Goal: Check status: Check status

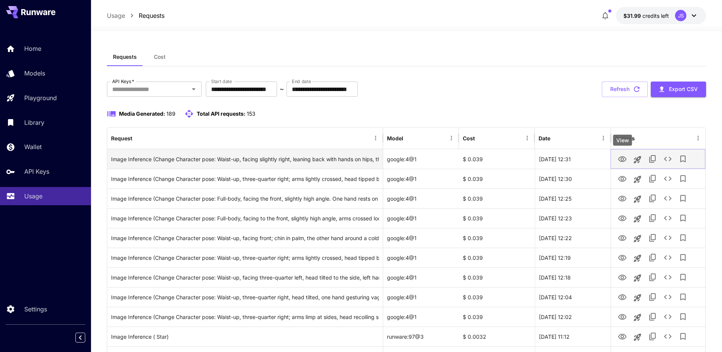
click at [621, 160] on icon "View" at bounding box center [622, 159] width 9 height 9
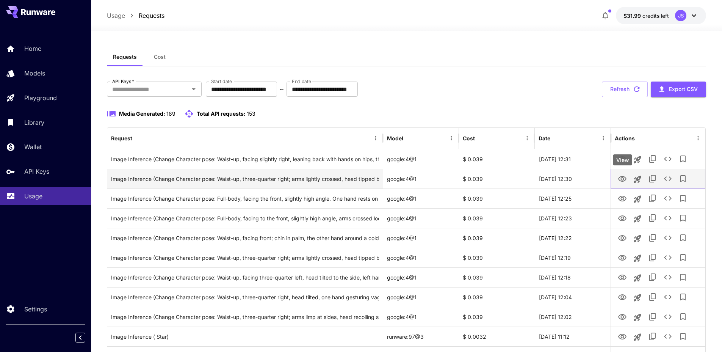
click at [622, 176] on icon "View" at bounding box center [622, 178] width 9 height 9
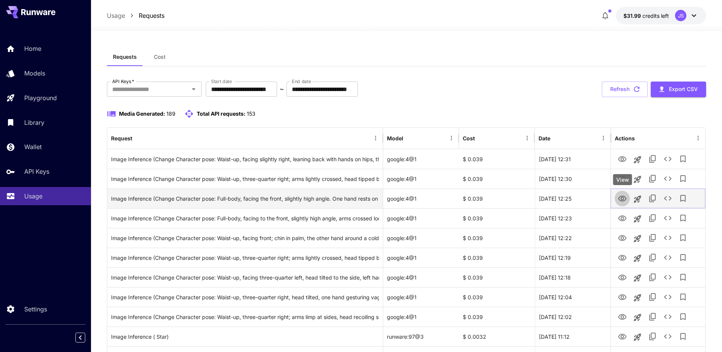
click at [621, 196] on icon "View" at bounding box center [622, 199] width 8 height 6
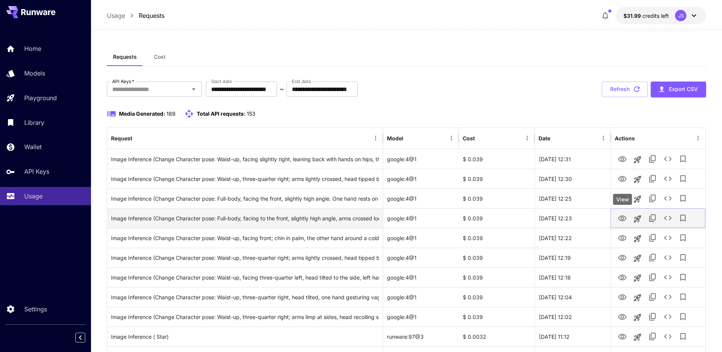
click at [623, 215] on icon "View" at bounding box center [622, 218] width 9 height 9
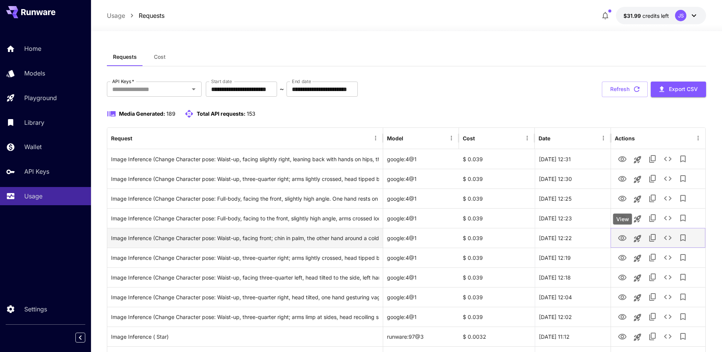
click at [620, 239] on icon "View" at bounding box center [622, 238] width 8 height 6
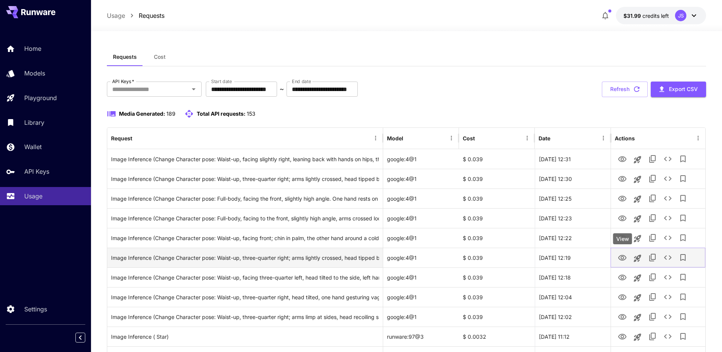
click at [620, 260] on icon "View" at bounding box center [622, 258] width 8 height 6
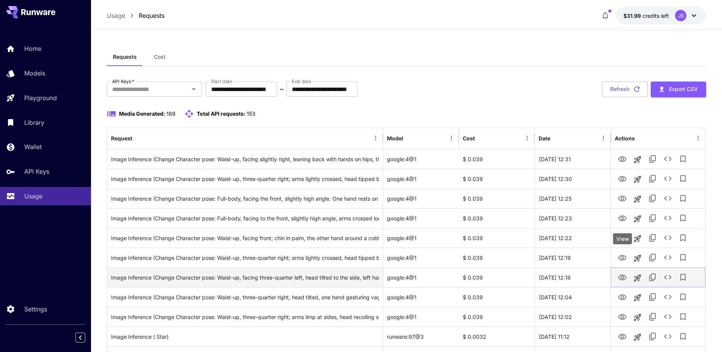
click at [621, 275] on icon "View" at bounding box center [622, 278] width 8 height 6
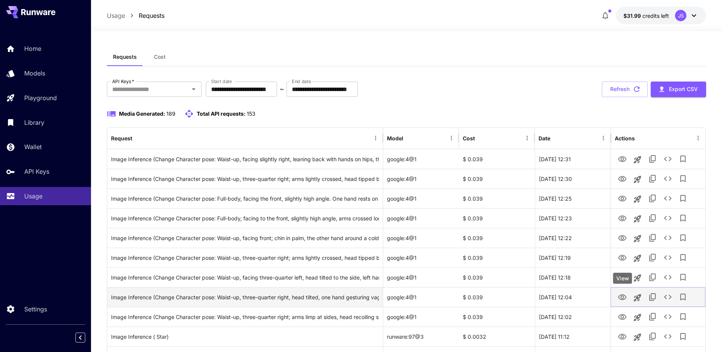
click at [623, 298] on icon "View" at bounding box center [622, 297] width 9 height 9
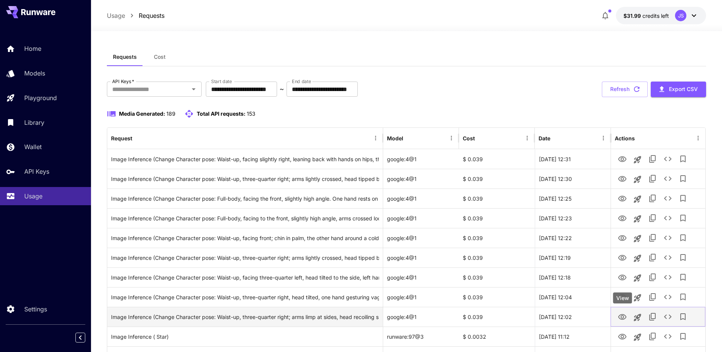
click at [619, 316] on icon "View" at bounding box center [622, 317] width 8 height 6
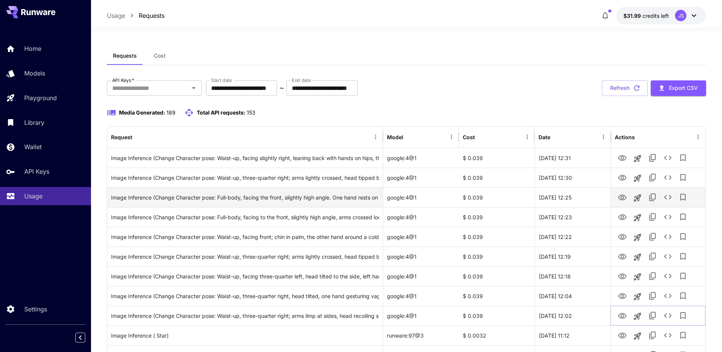
scroll to position [2, 0]
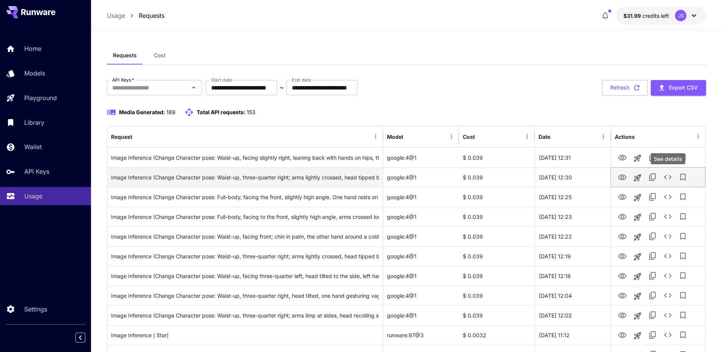
click at [671, 177] on icon "See details" at bounding box center [668, 177] width 8 height 5
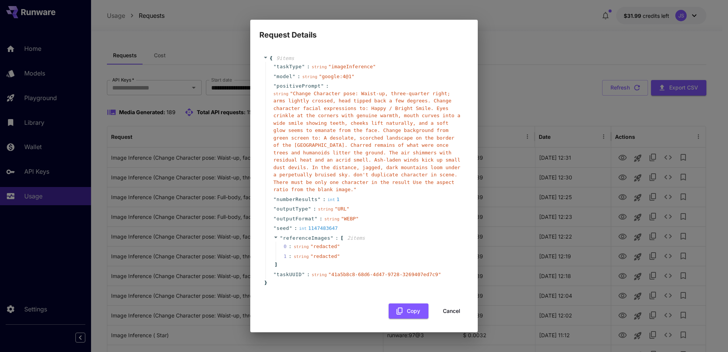
click at [669, 176] on div "Request Details { 9 item s " taskType " : string " imageInference " " model " :…" at bounding box center [364, 176] width 728 height 352
click at [663, 135] on div "Request Details { 9 item s " taskType " : string " imageInference " " model " :…" at bounding box center [364, 176] width 728 height 352
click at [445, 314] on button "Cancel" at bounding box center [452, 311] width 34 height 16
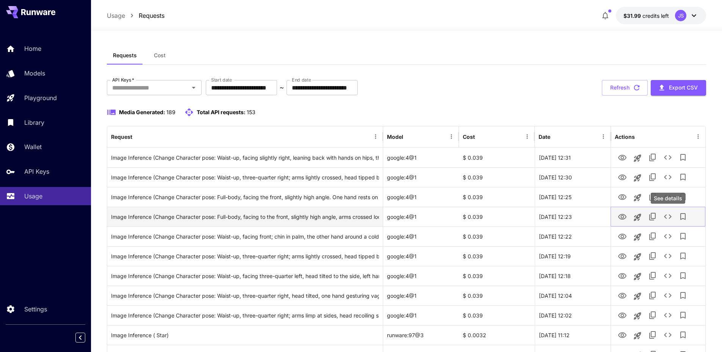
click at [670, 215] on icon "See details" at bounding box center [668, 216] width 9 height 9
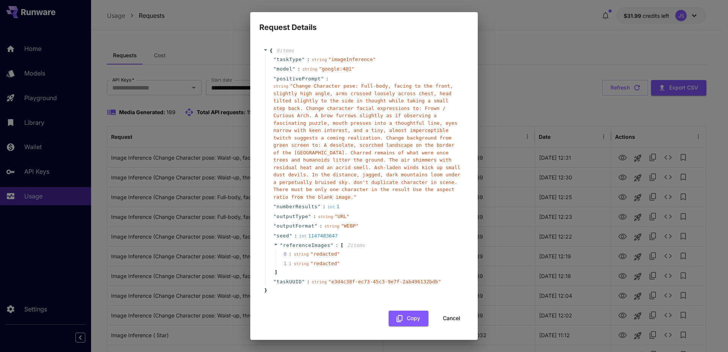
click at [668, 213] on div "Request Details { 9 item s " taskType " : string " imageInference " " model " :…" at bounding box center [364, 176] width 728 height 352
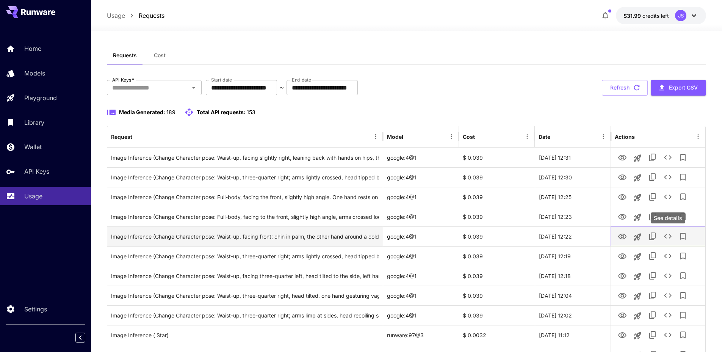
click at [664, 231] on button "See details" at bounding box center [668, 236] width 15 height 15
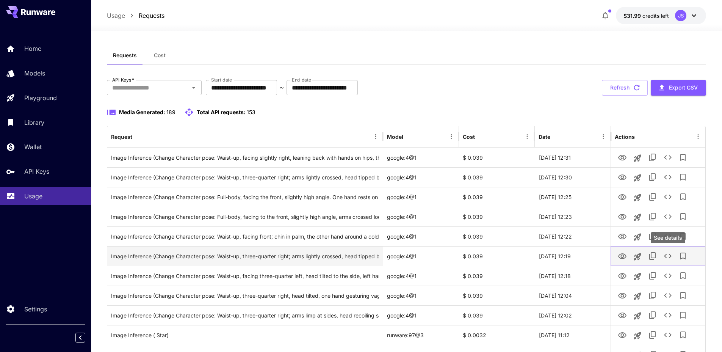
click at [668, 256] on icon "See details" at bounding box center [668, 255] width 9 height 9
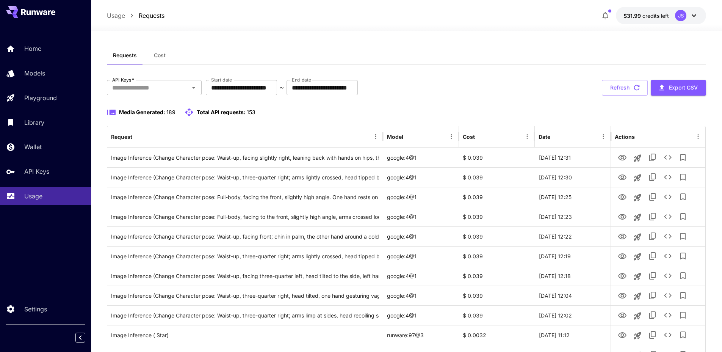
click at [604, 115] on div "Media Generated: 189 Total API requests: 153" at bounding box center [407, 112] width 600 height 9
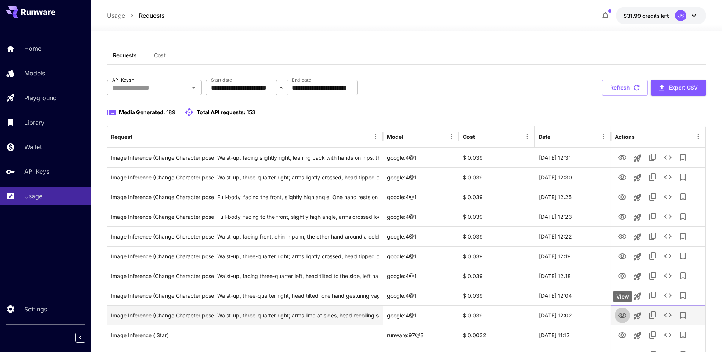
click at [620, 315] on icon "View" at bounding box center [622, 315] width 9 height 9
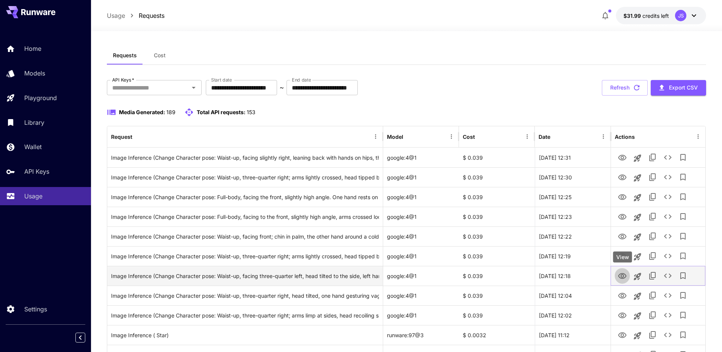
click at [621, 274] on icon "View" at bounding box center [622, 275] width 9 height 9
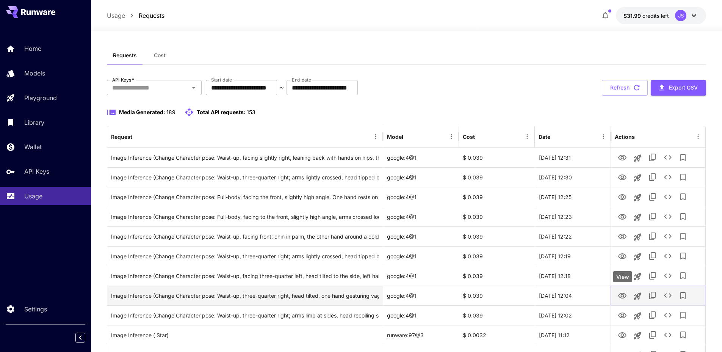
click at [622, 294] on icon "View" at bounding box center [622, 295] width 9 height 9
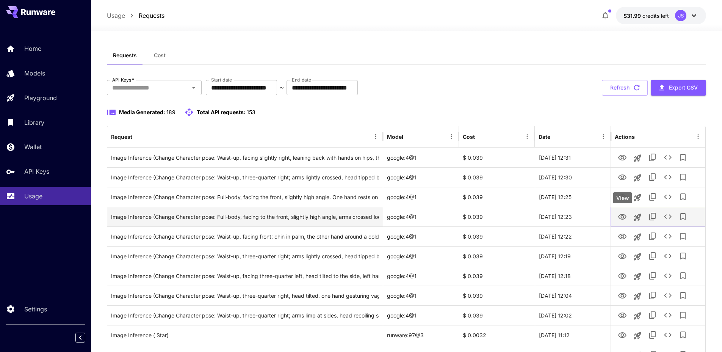
click at [620, 216] on icon "View" at bounding box center [622, 217] width 8 height 6
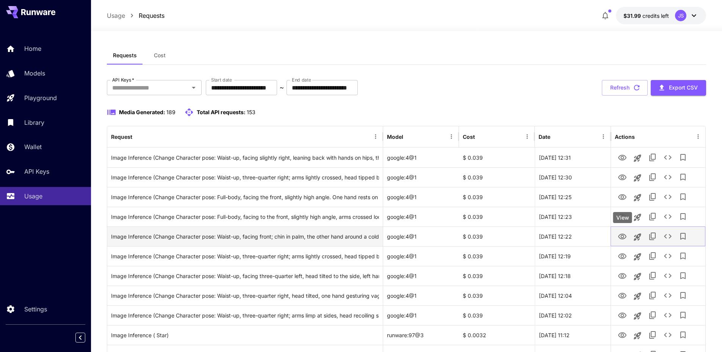
click at [624, 237] on icon "View" at bounding box center [622, 236] width 9 height 9
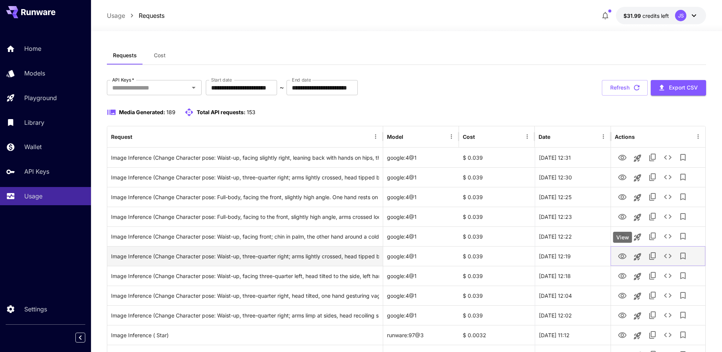
click at [622, 253] on icon "View" at bounding box center [622, 256] width 8 height 6
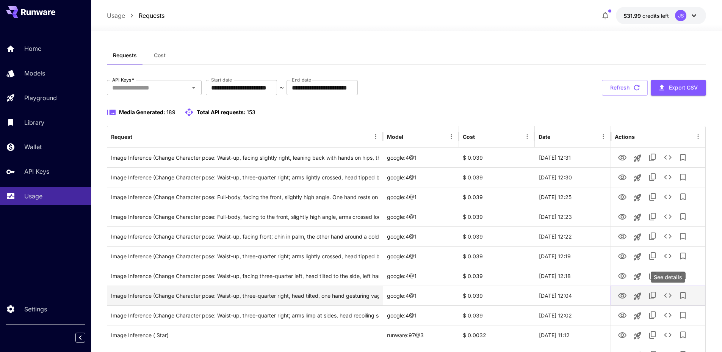
click at [667, 293] on icon "See details" at bounding box center [668, 295] width 9 height 9
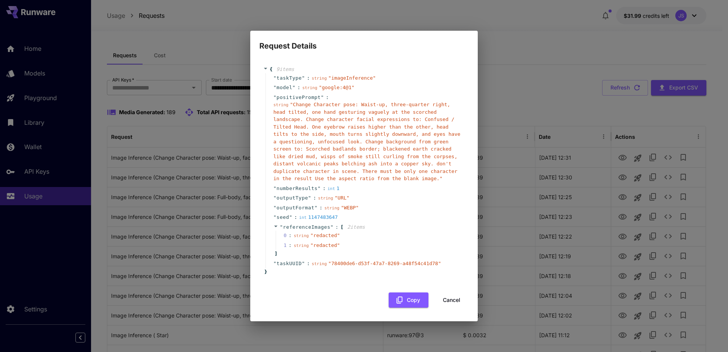
click at [459, 298] on button "Cancel" at bounding box center [452, 300] width 34 height 16
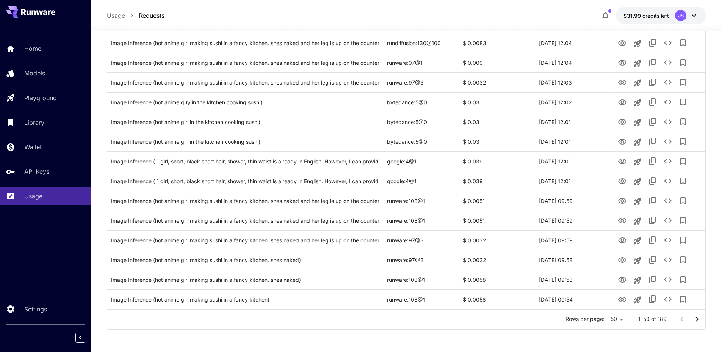
scroll to position [0, 0]
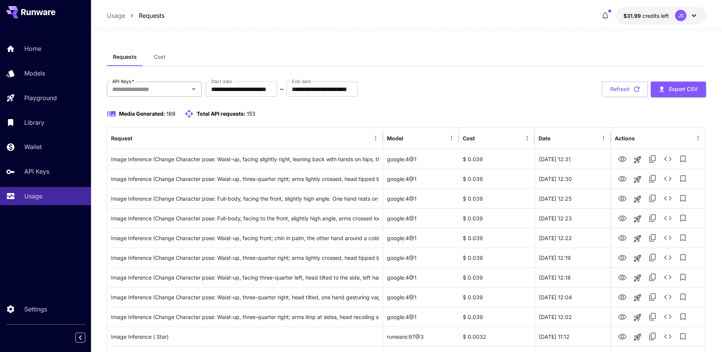
click at [147, 88] on input "API Keys   *" at bounding box center [148, 89] width 78 height 11
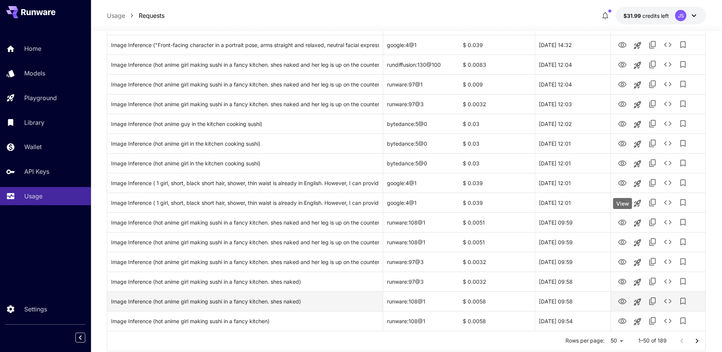
scroll to position [826, 0]
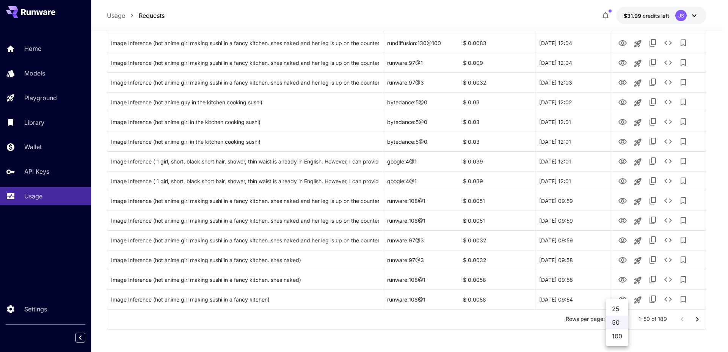
click at [620, 333] on li "100" at bounding box center [617, 336] width 22 height 14
type input "***"
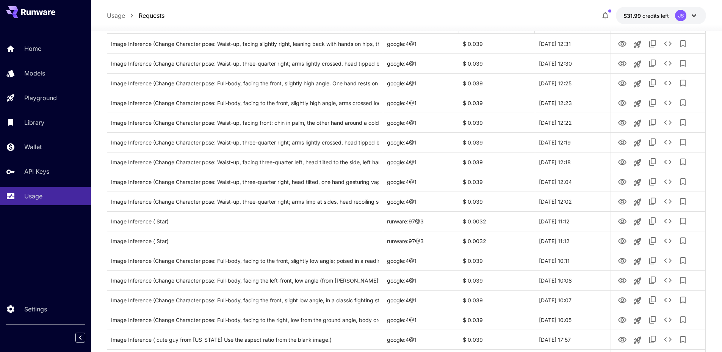
scroll to position [113, 0]
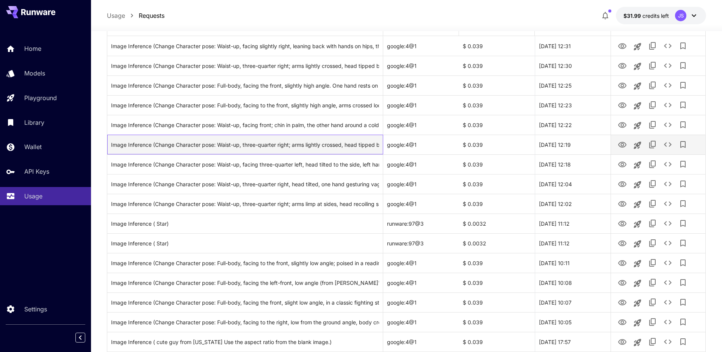
click at [364, 143] on div "Image Inference (Change Character pose: Waist-up, three-quarter right; arms lig…" at bounding box center [245, 144] width 268 height 19
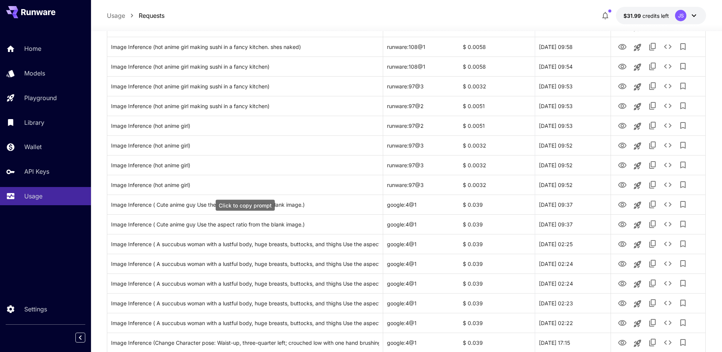
scroll to position [1191, 0]
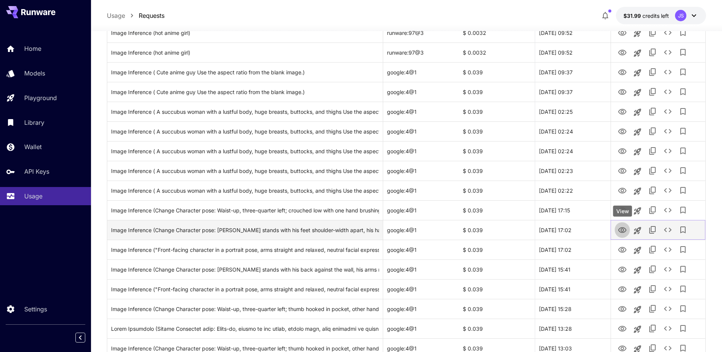
click at [621, 230] on icon "View" at bounding box center [622, 230] width 8 height 6
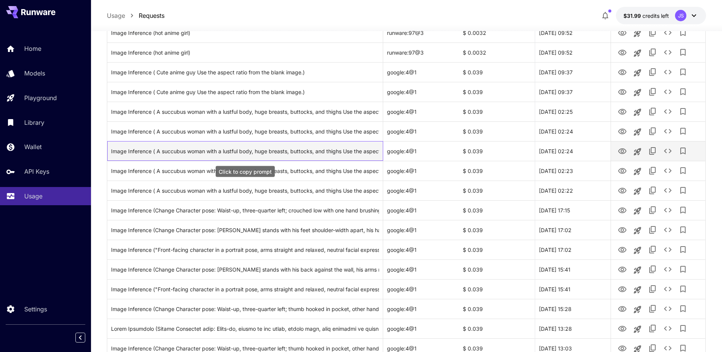
click at [364, 149] on div "Image Inference ( A succubus woman with a lustful body, huge breasts, buttocks,…" at bounding box center [245, 150] width 268 height 19
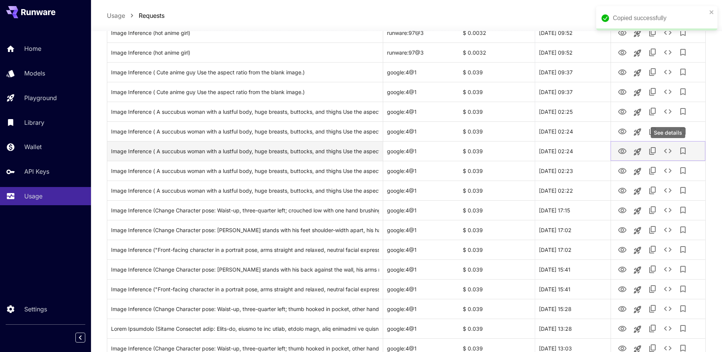
click at [669, 152] on icon "See details" at bounding box center [668, 151] width 8 height 5
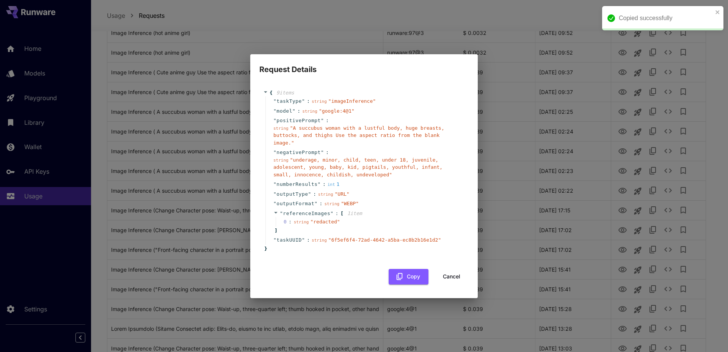
click at [499, 166] on div "Request Details { 9 item s " taskType " : string " imageInference " " model " :…" at bounding box center [364, 176] width 728 height 352
click at [445, 272] on button "Cancel" at bounding box center [452, 277] width 34 height 16
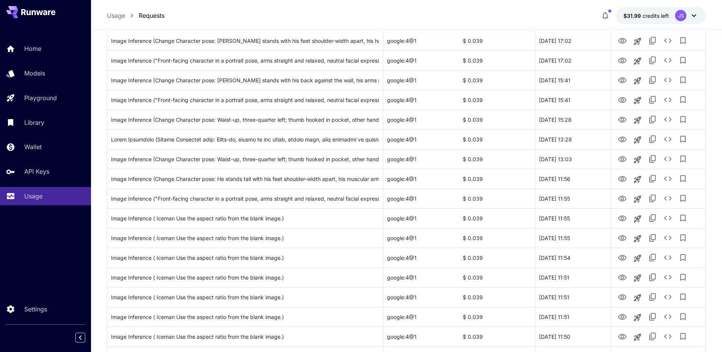
scroll to position [1379, 0]
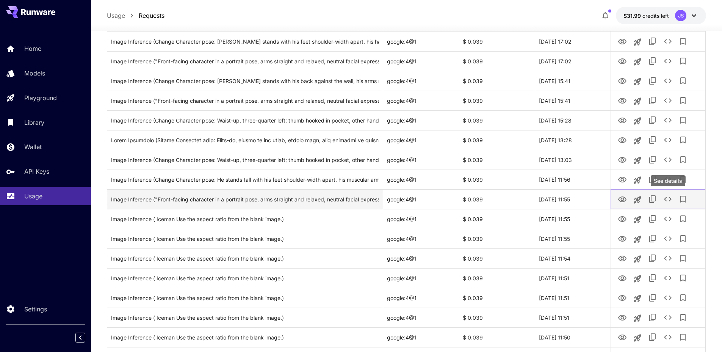
click at [670, 204] on button "See details" at bounding box center [668, 198] width 15 height 15
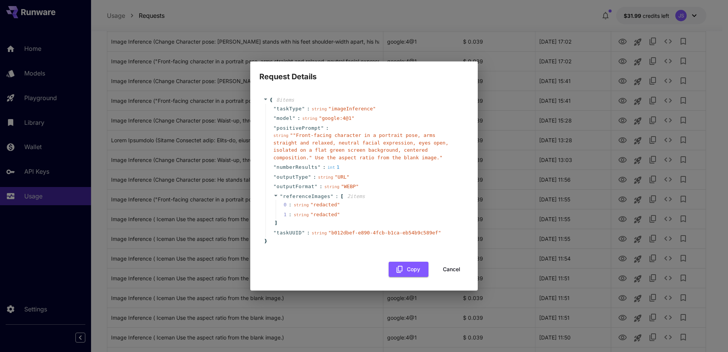
click at [566, 193] on div "Request Details { 8 item s " taskType " : string " imageInference " " model " :…" at bounding box center [364, 176] width 728 height 352
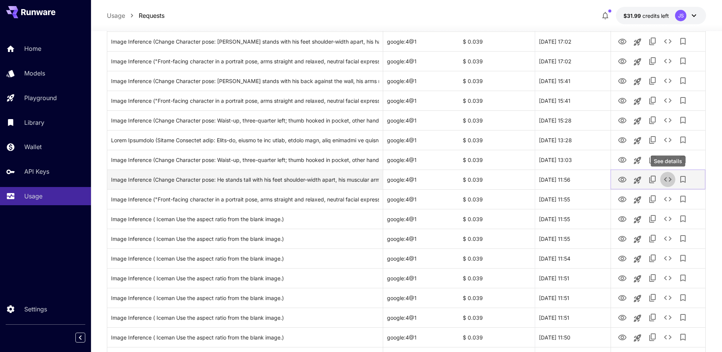
click at [666, 178] on icon "See details" at bounding box center [668, 179] width 9 height 9
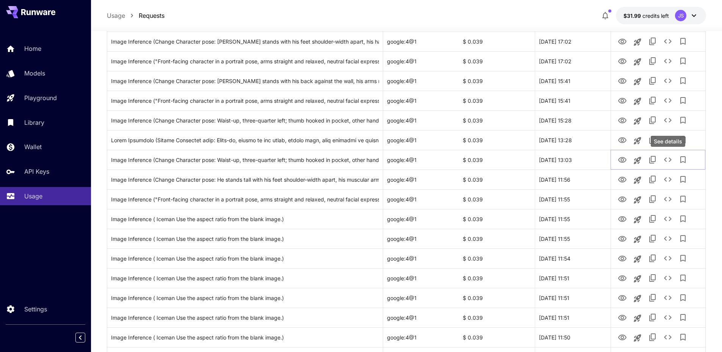
click at [667, 138] on div "See details" at bounding box center [668, 141] width 35 height 11
click at [668, 136] on div "See details" at bounding box center [668, 141] width 35 height 11
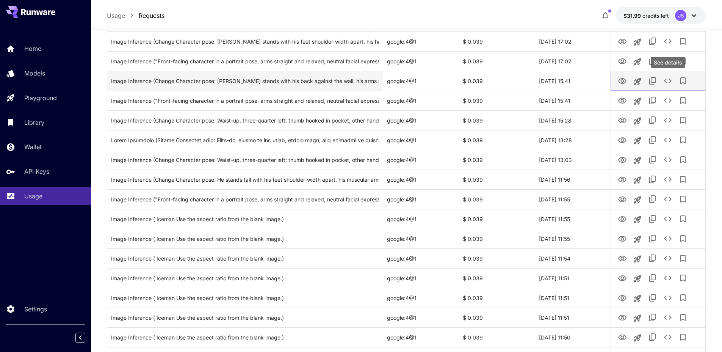
click at [671, 86] on button "See details" at bounding box center [668, 80] width 15 height 15
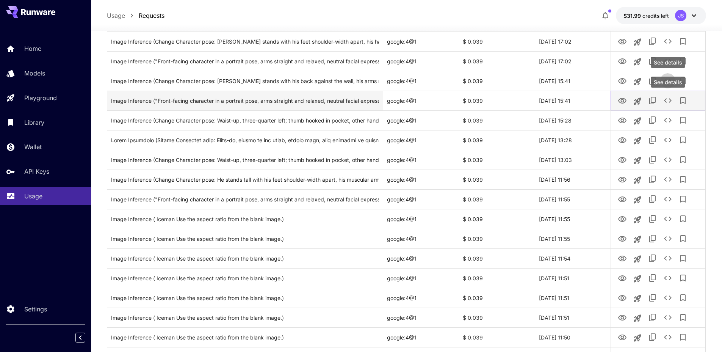
click at [668, 96] on icon "See details" at bounding box center [668, 100] width 9 height 9
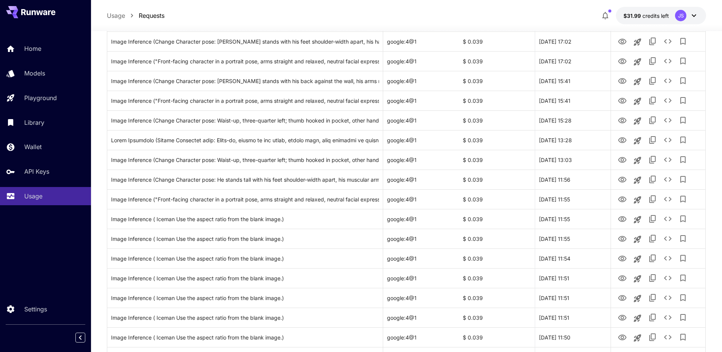
scroll to position [574, 0]
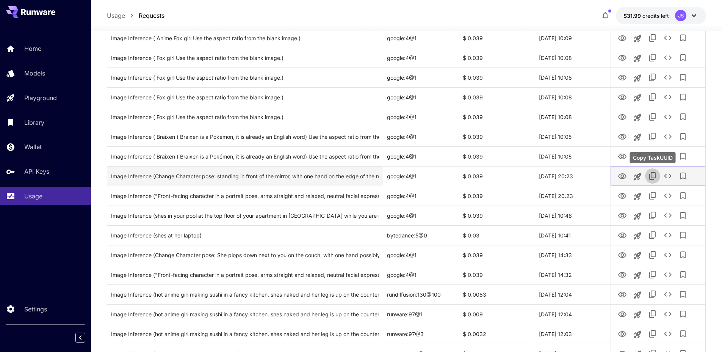
click at [651, 177] on icon "Copy TaskUUID" at bounding box center [652, 175] width 9 height 9
click at [670, 176] on icon "See details" at bounding box center [668, 175] width 9 height 9
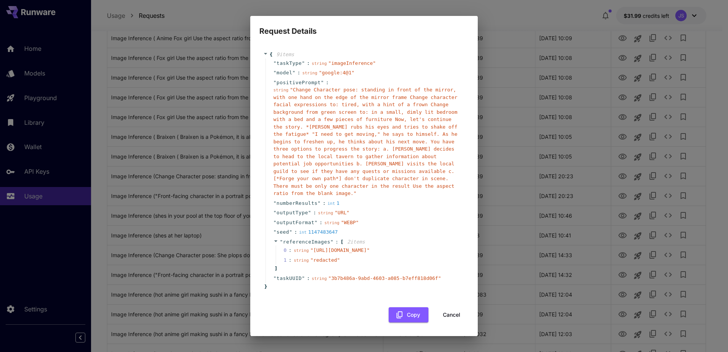
copy span "[URL][DOMAIN_NAME]"
drag, startPoint x: 428, startPoint y: 262, endPoint x: 303, endPoint y: 255, distance: 126.1
click at [0, 0] on div "Request Details { 9 item s " taskType " : string " imageInference " " model " :…" at bounding box center [364, 176] width 728 height 352
click at [498, 153] on div "Request Details { 9 item s " taskType " : string " imageInference " " model " :…" at bounding box center [364, 176] width 728 height 352
click at [447, 323] on button "Cancel" at bounding box center [452, 315] width 34 height 16
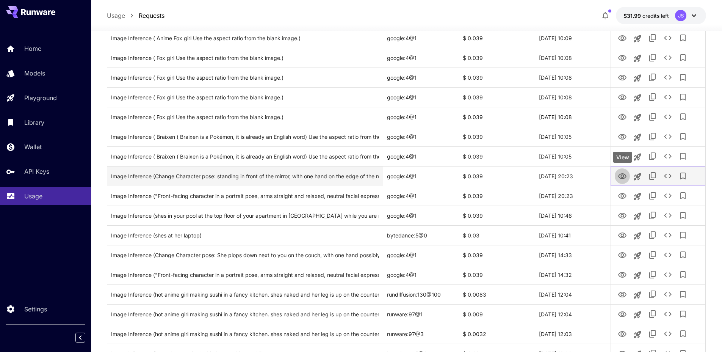
click at [624, 178] on icon "View" at bounding box center [622, 176] width 8 height 6
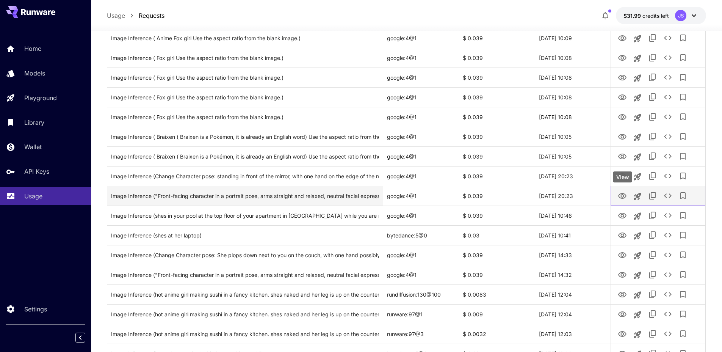
click at [622, 196] on icon "View" at bounding box center [622, 195] width 9 height 9
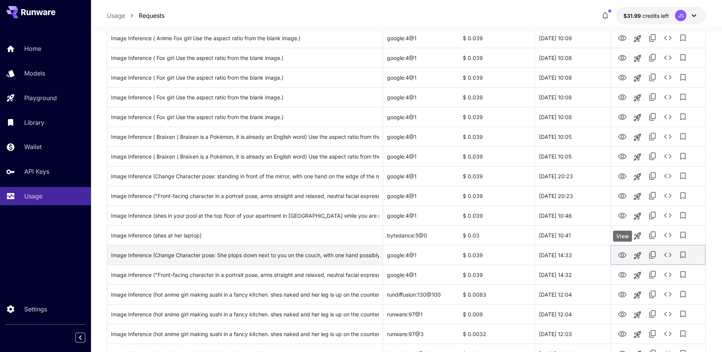
click at [620, 254] on icon "View" at bounding box center [622, 255] width 9 height 9
